Goal: Information Seeking & Learning: Learn about a topic

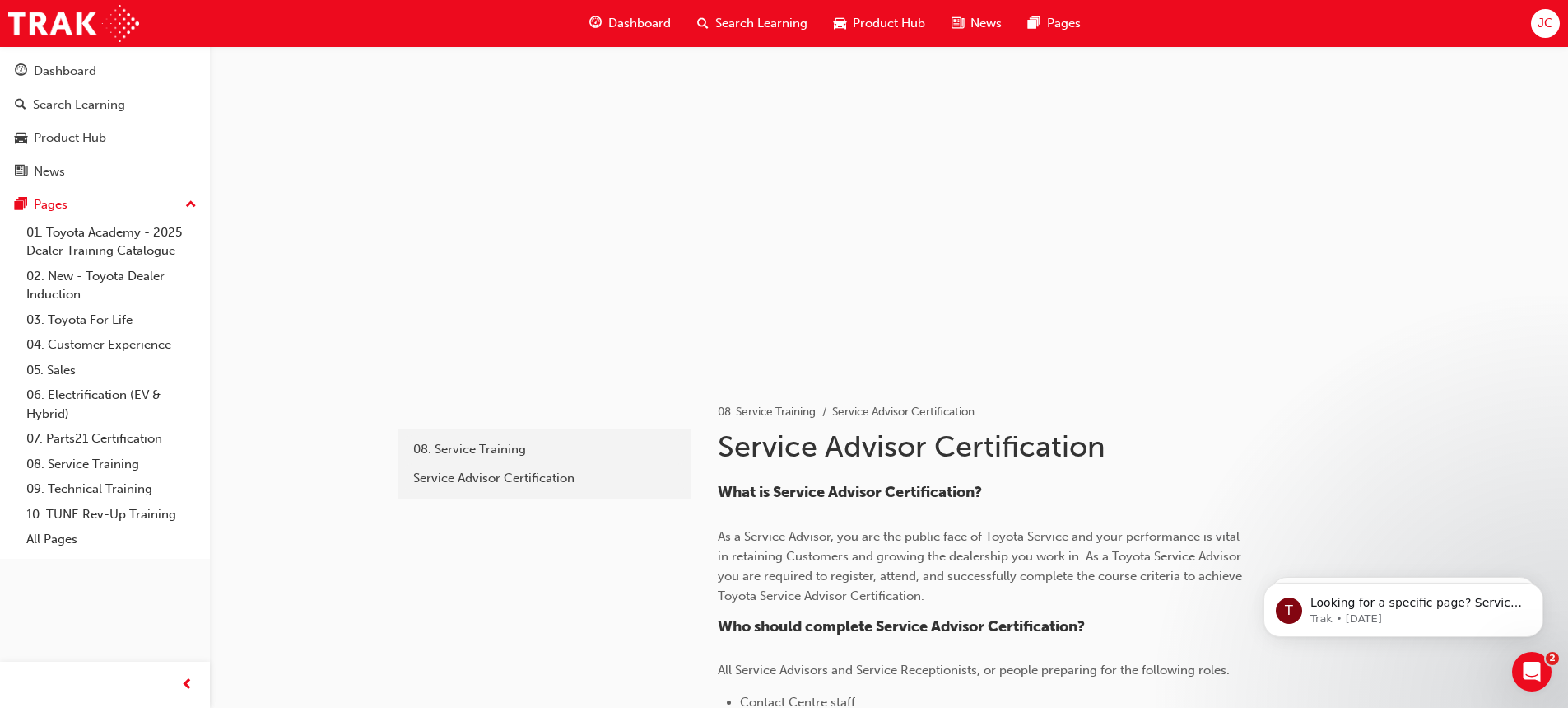
click at [642, 28] on span "Dashboard" at bounding box center [640, 24] width 63 height 19
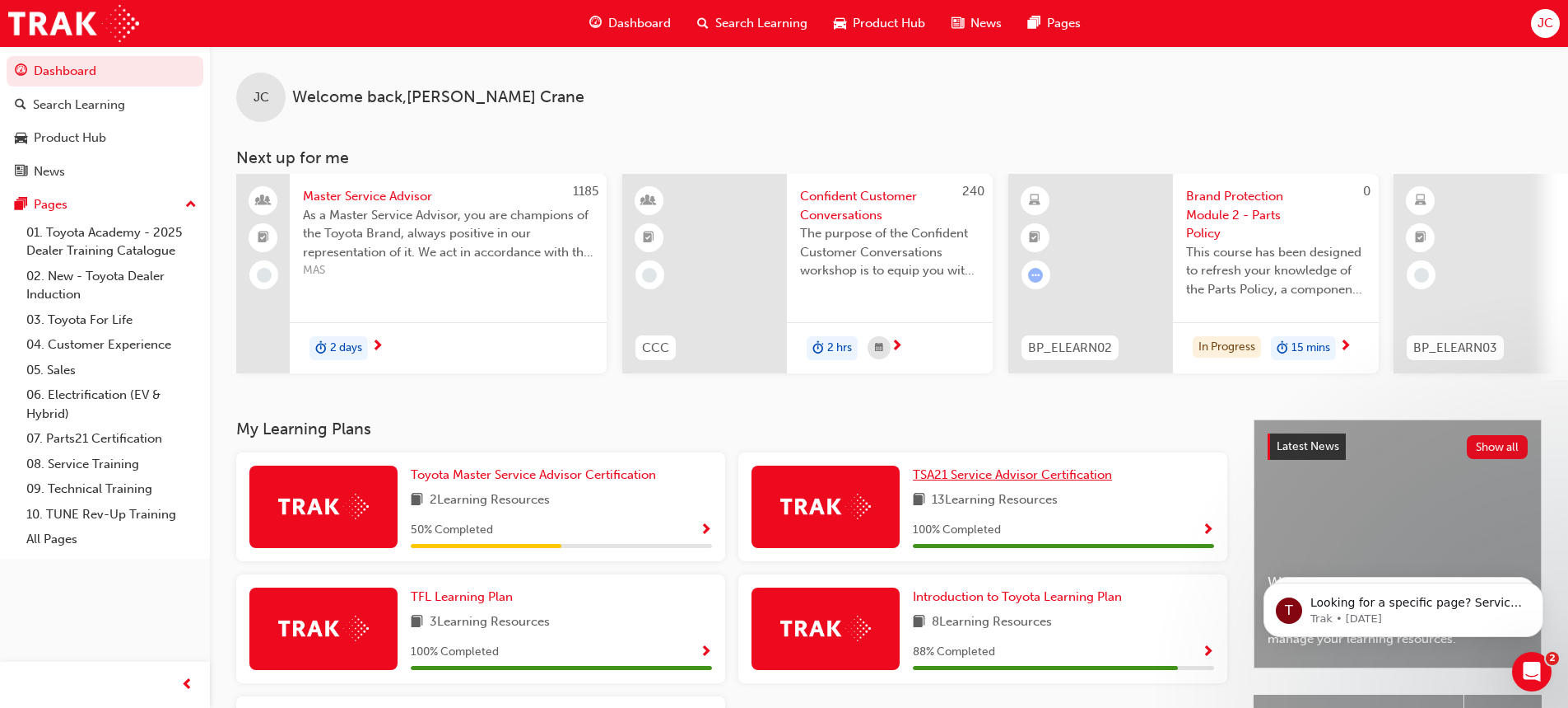
click at [970, 485] on link "TSA21 Service Advisor Certification" at bounding box center [1015, 475] width 206 height 19
click at [94, 438] on link "07. Parts21 Certification" at bounding box center [111, 438] width 183 height 26
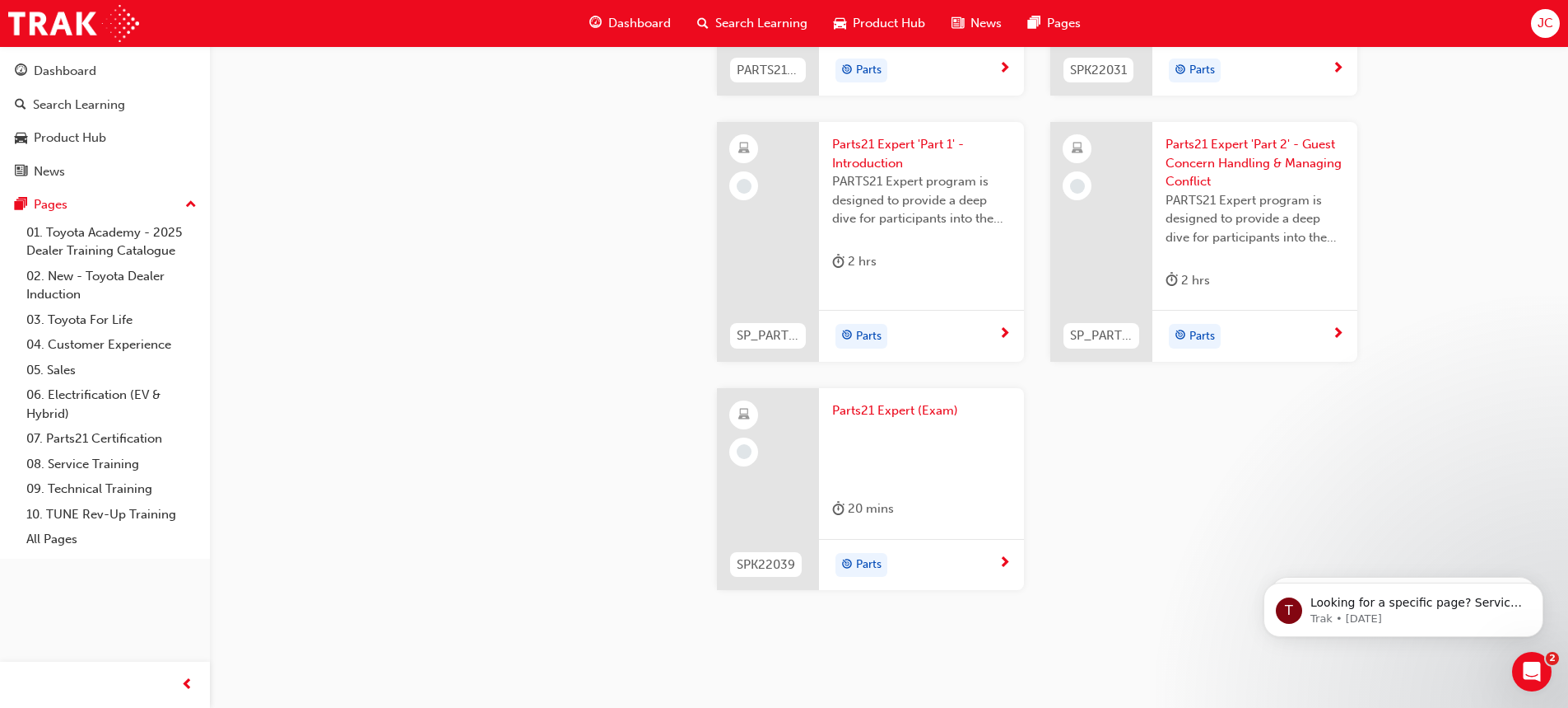
scroll to position [3328, 0]
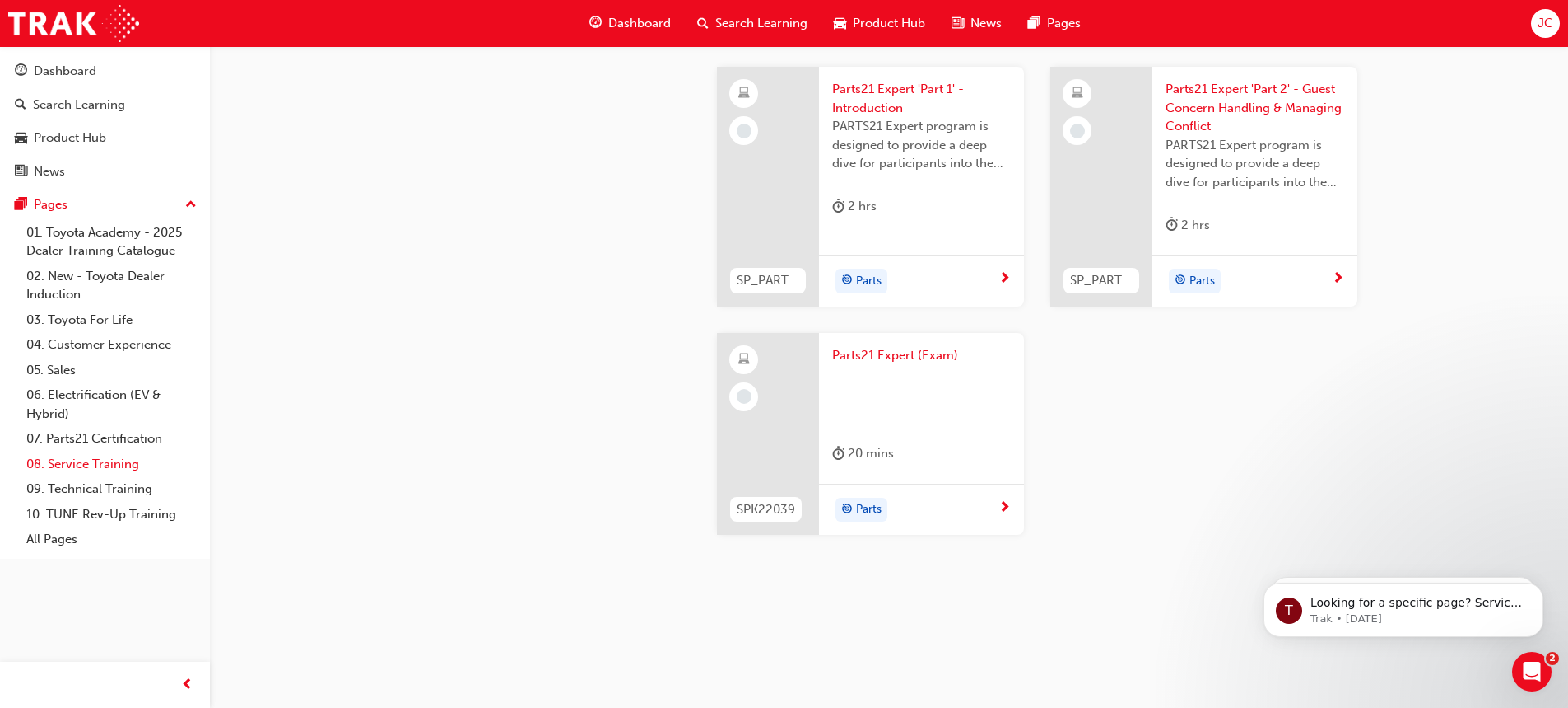
click at [80, 466] on link "08. Service Training" at bounding box center [111, 464] width 183 height 26
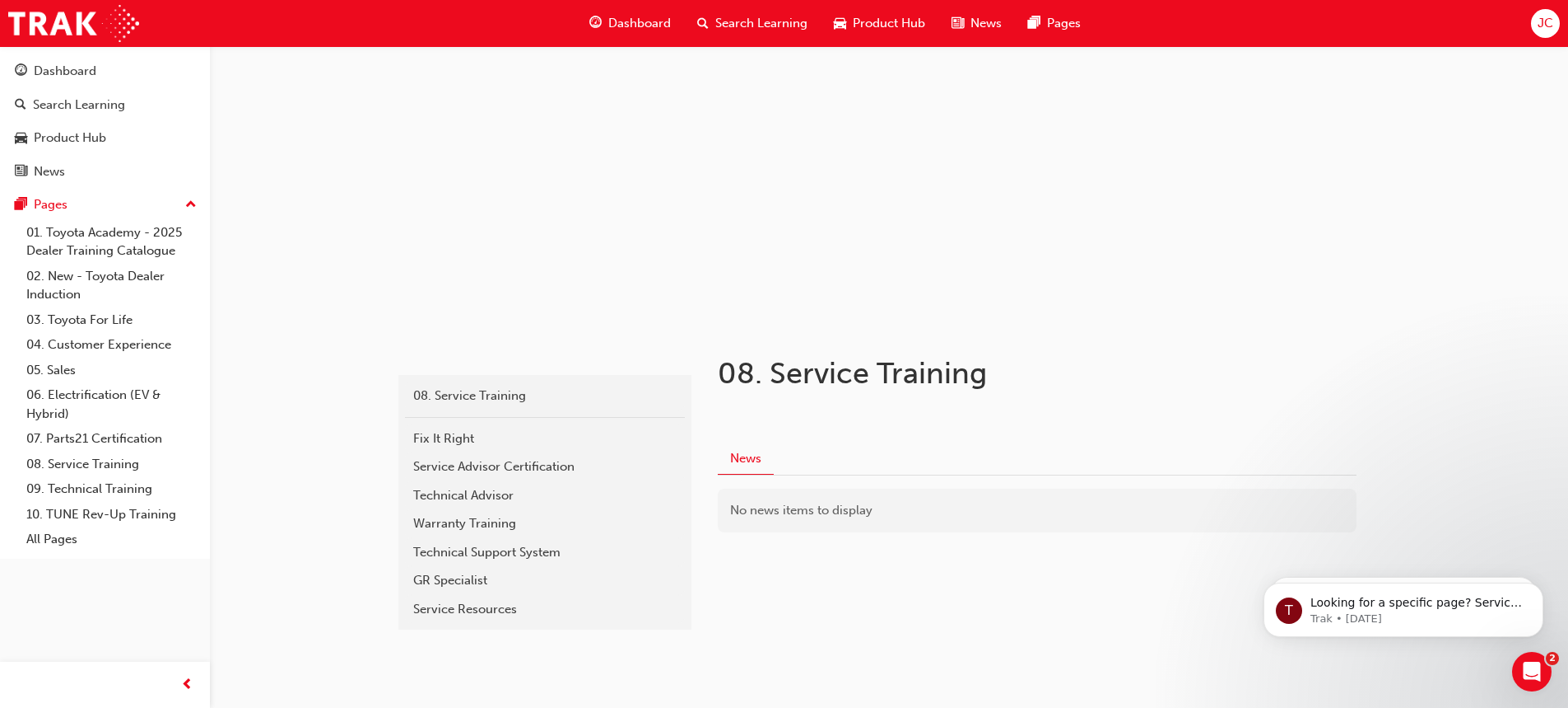
scroll to position [83, 0]
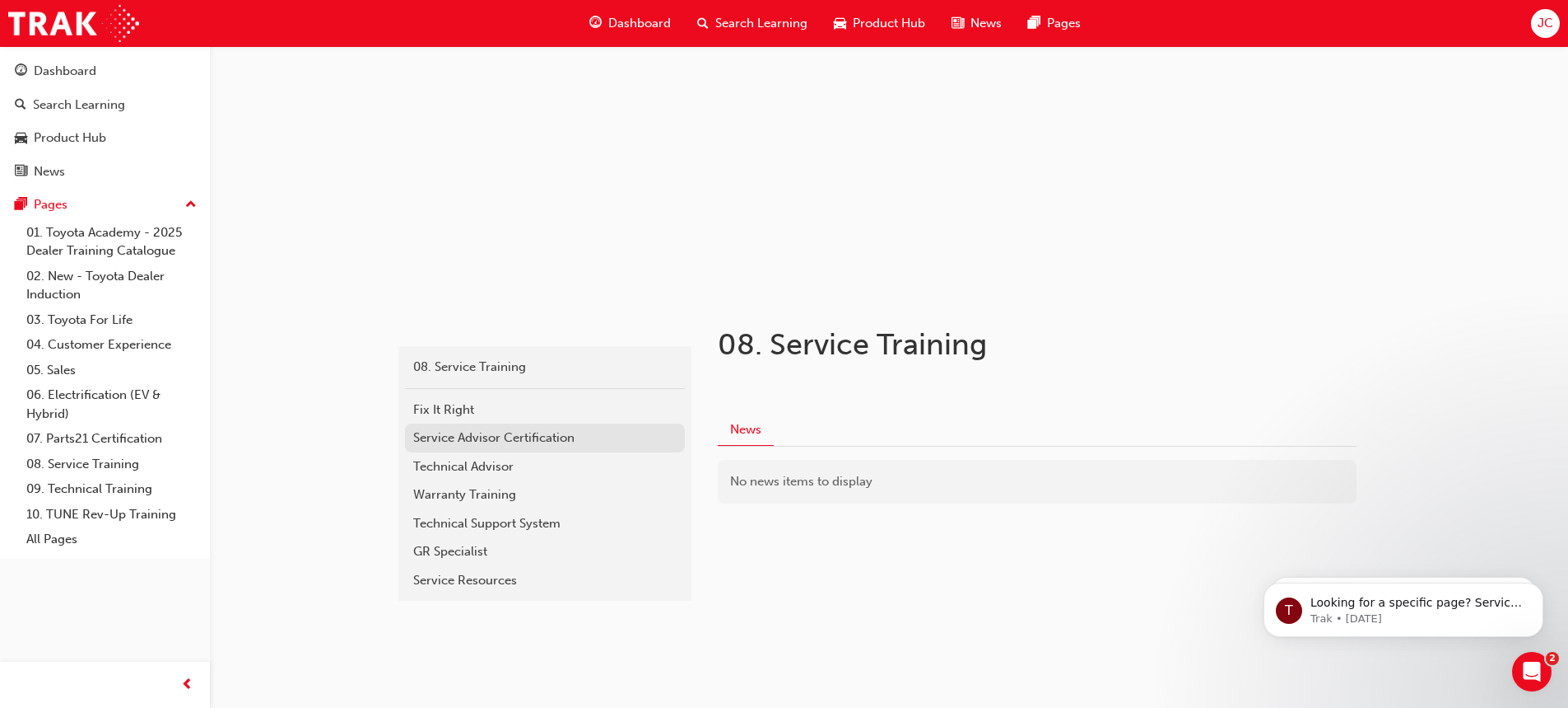
click at [482, 435] on div "Service Advisor Certification" at bounding box center [544, 438] width 263 height 19
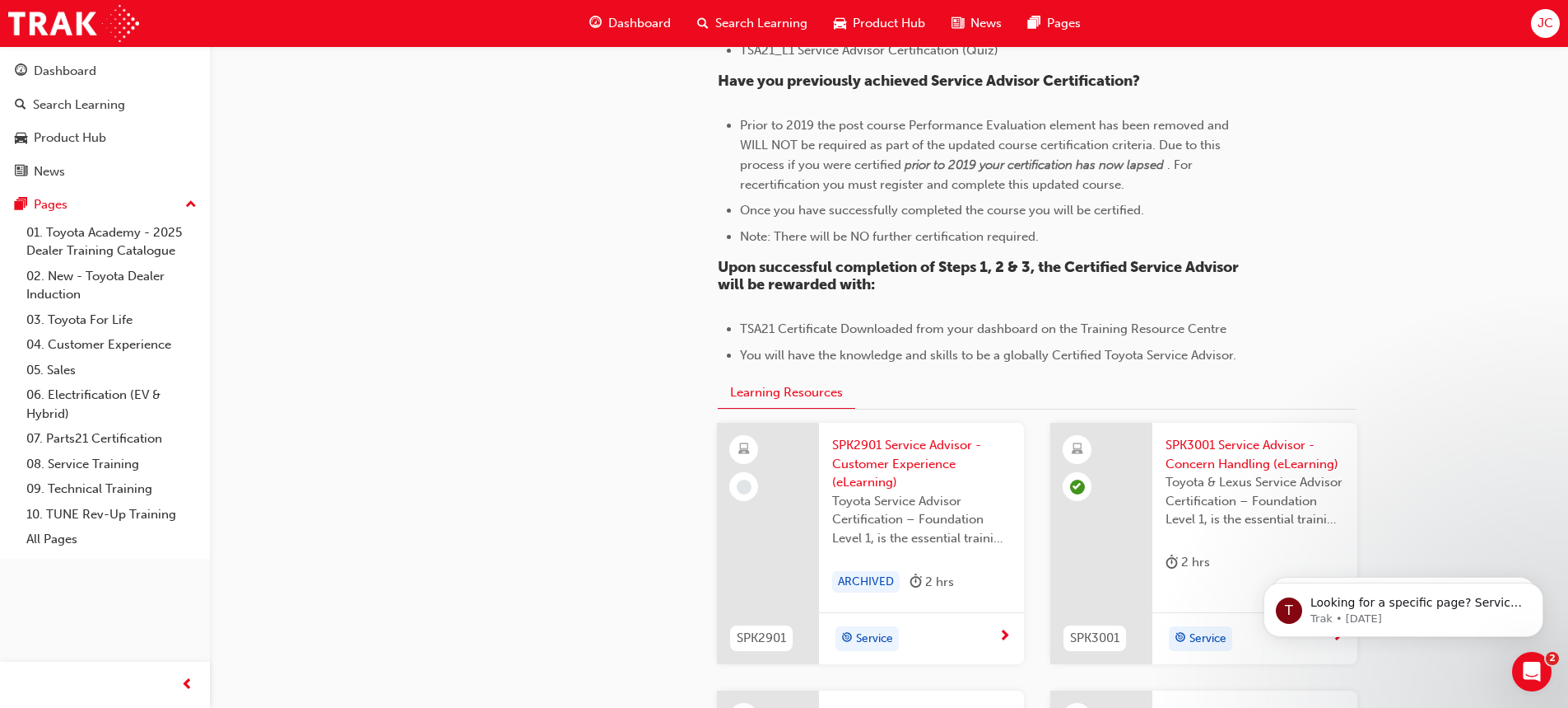
scroll to position [1292, 0]
